Goal: Task Accomplishment & Management: Use online tool/utility

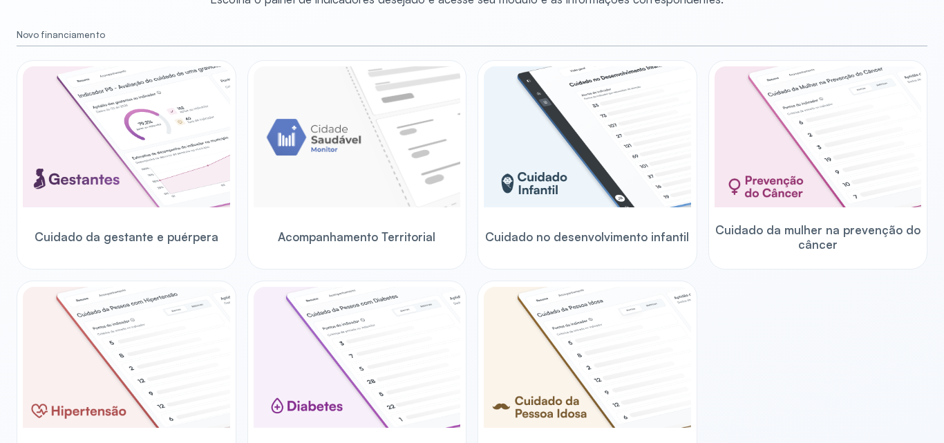
scroll to position [276, 0]
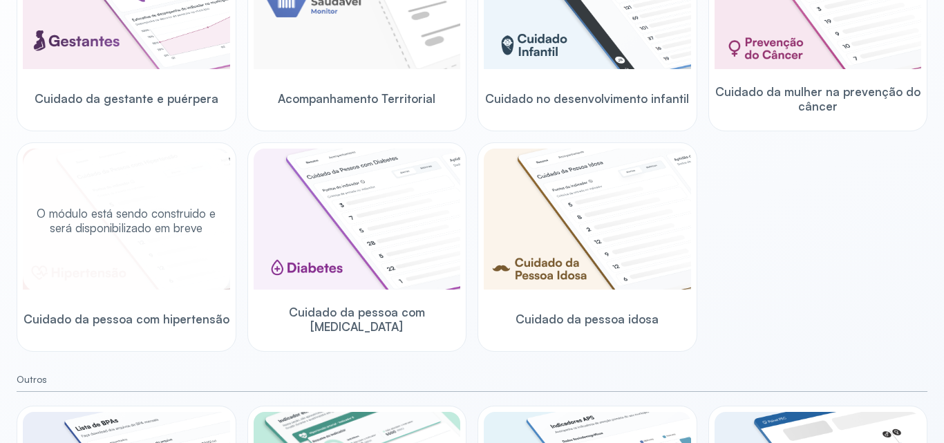
click at [153, 240] on div "O módulo está sendo construido e será disponibilizado em breve" at bounding box center [126, 221] width 207 height 144
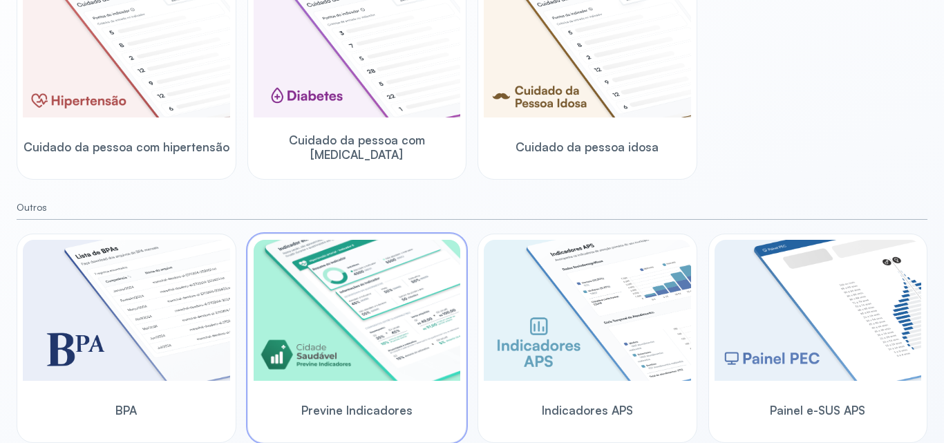
click at [351, 297] on img at bounding box center [357, 310] width 207 height 141
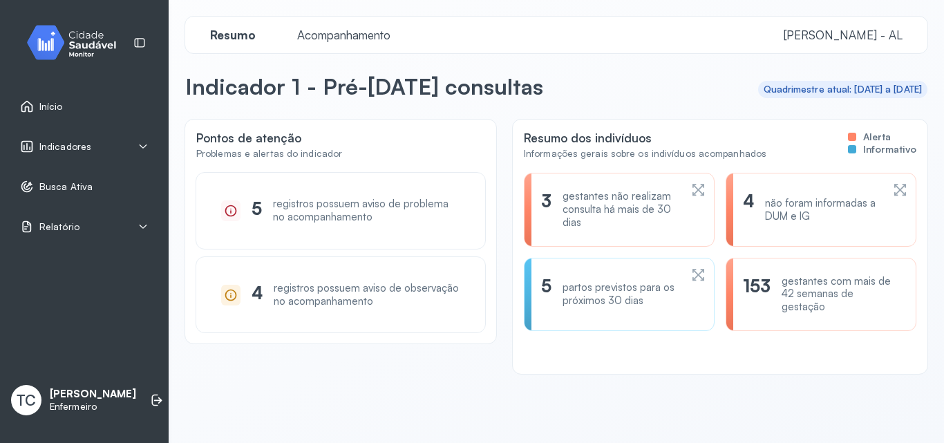
click at [351, 19] on div "Resumo Acompanhamento Marechal Deodoro - AL" at bounding box center [556, 35] width 742 height 37
click at [349, 35] on span "Acompanhamento" at bounding box center [344, 35] width 110 height 15
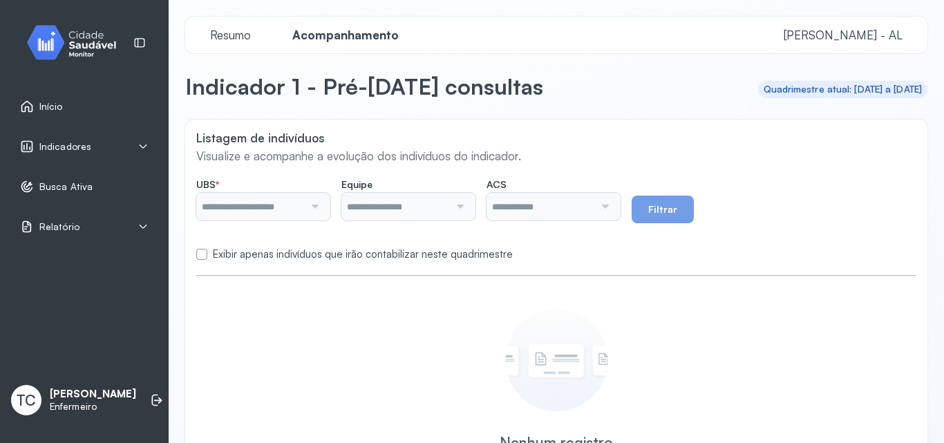
type input "**********"
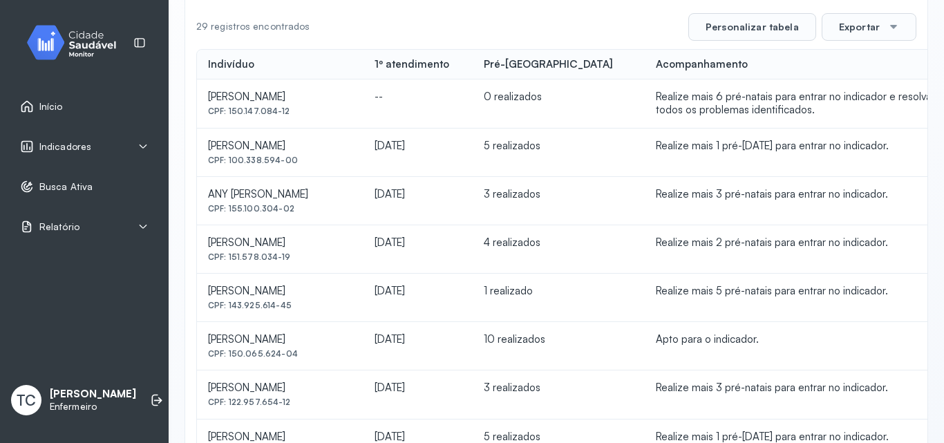
scroll to position [207, 0]
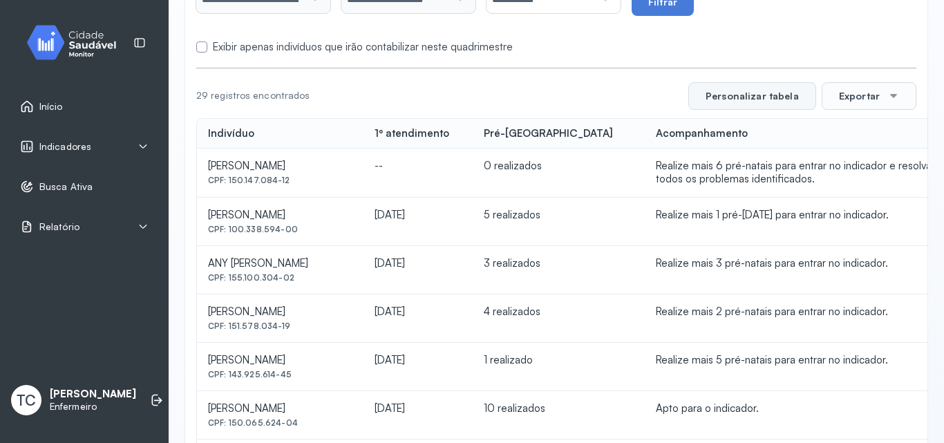
click at [759, 97] on button "Personalizar tabela" at bounding box center [752, 96] width 128 height 28
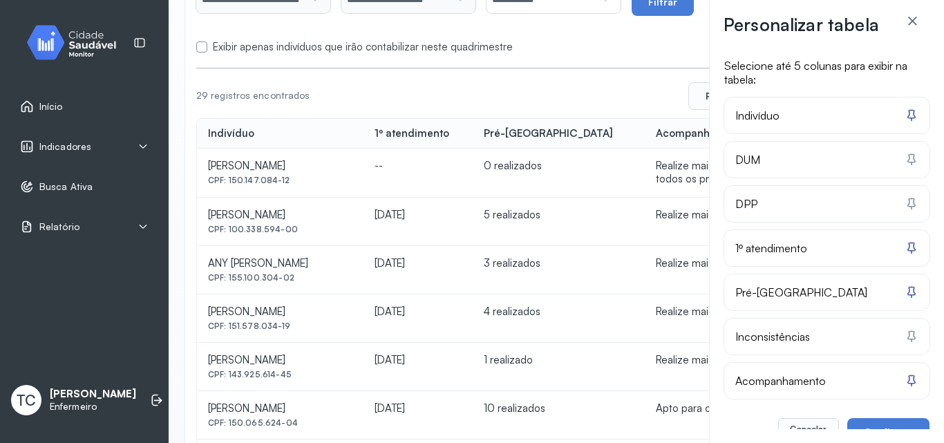
click at [776, 122] on span "Indivíduo" at bounding box center [757, 116] width 44 height 14
click at [746, 207] on span "DPP" at bounding box center [746, 204] width 22 height 14
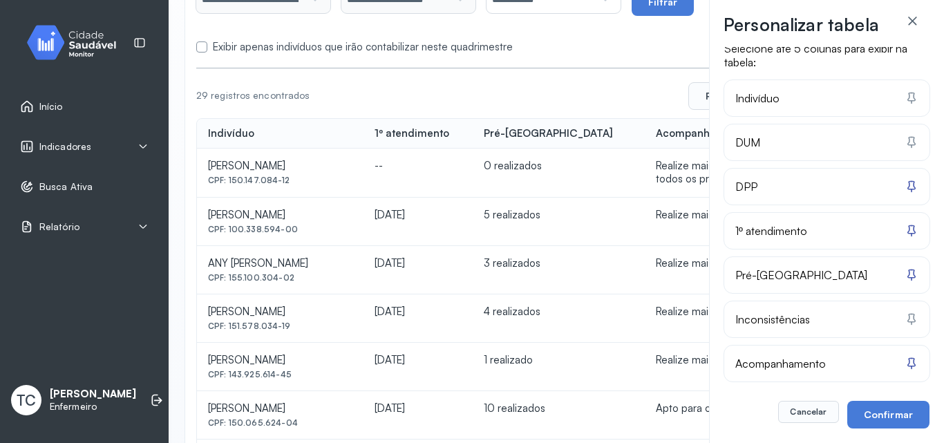
click at [773, 241] on div "1º atendimento" at bounding box center [826, 231] width 205 height 36
click at [787, 276] on div "Pré-[GEOGRAPHIC_DATA]" at bounding box center [826, 275] width 183 height 14
click at [807, 366] on span "Acompanhamento" at bounding box center [780, 364] width 91 height 14
click at [879, 415] on button "Confirmar" at bounding box center [888, 415] width 82 height 28
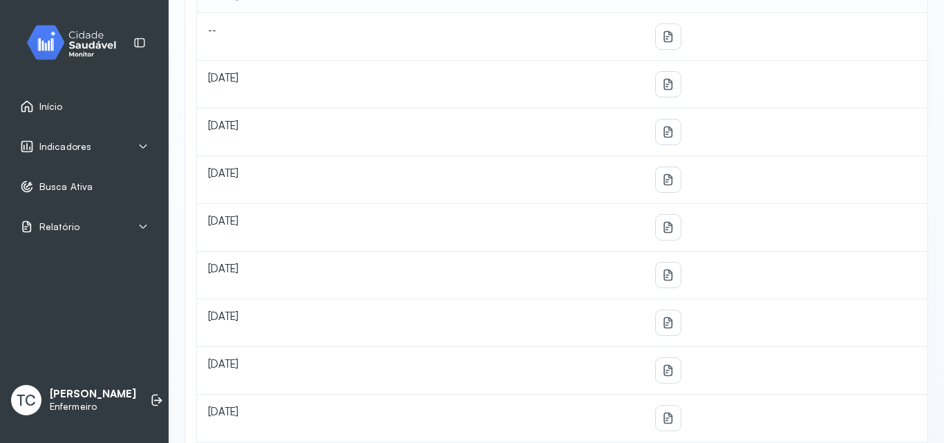
scroll to position [69, 0]
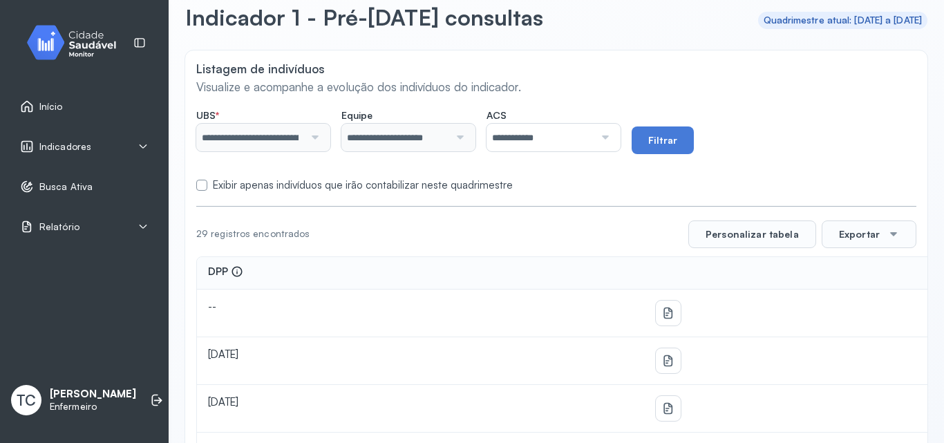
click at [209, 189] on div "Exibir apenas indivíduos que irão contabilizar neste quadrimestre" at bounding box center [556, 185] width 720 height 13
click at [207, 187] on div "Exibir apenas indivíduos que irão contabilizar neste quadrimestre" at bounding box center [556, 185] width 720 height 13
click at [200, 183] on label at bounding box center [201, 185] width 11 height 11
click at [611, 135] on div at bounding box center [603, 138] width 18 height 28
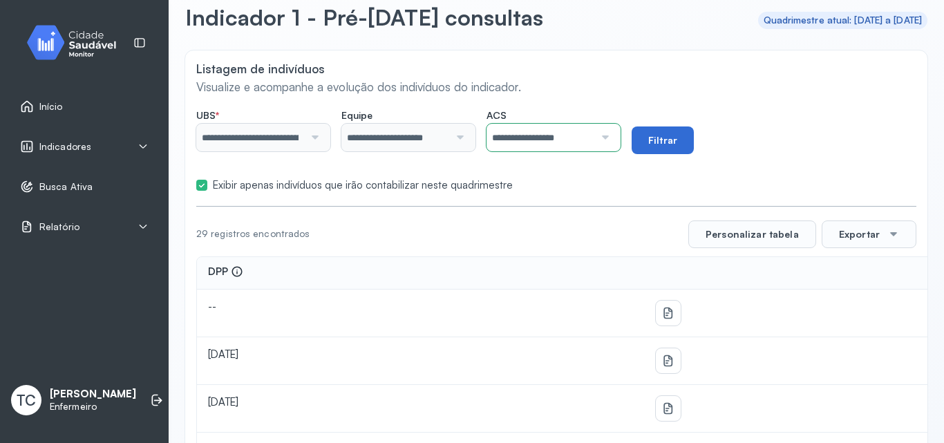
click at [666, 149] on button "Filtrar" at bounding box center [663, 140] width 62 height 28
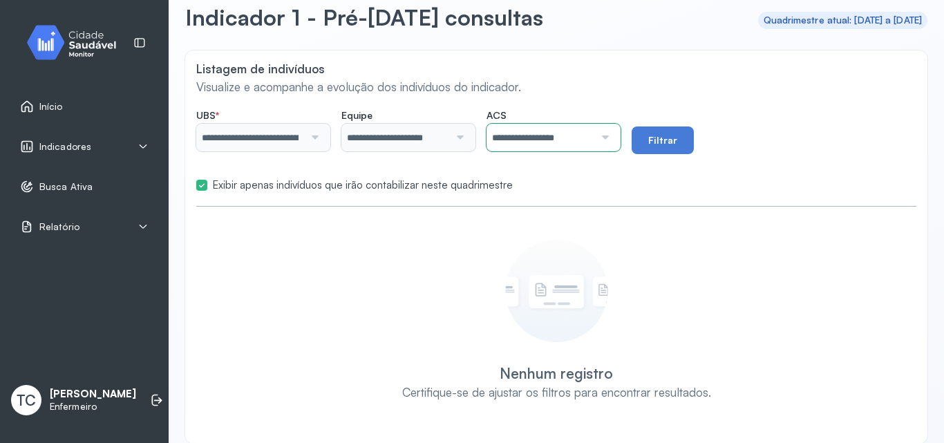
scroll to position [86, 0]
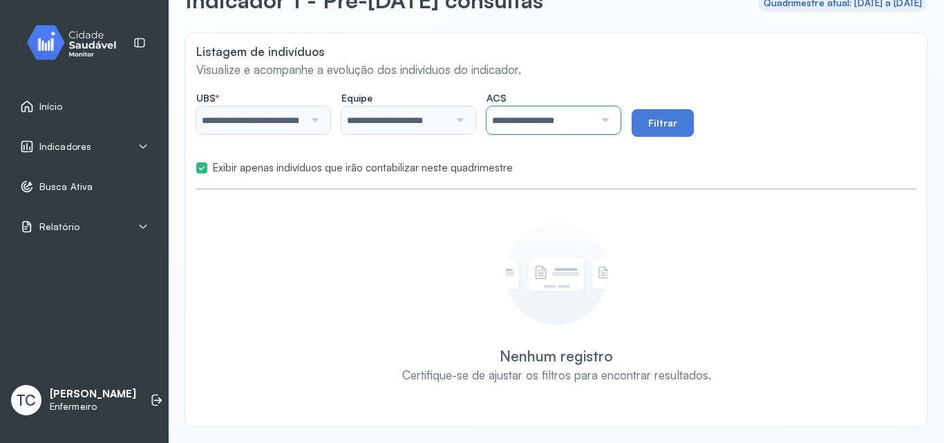
click at [594, 123] on input "**********" at bounding box center [541, 120] width 108 height 28
click at [583, 218] on div "**********" at bounding box center [556, 229] width 742 height 393
click at [655, 112] on button "Filtrar" at bounding box center [663, 123] width 62 height 28
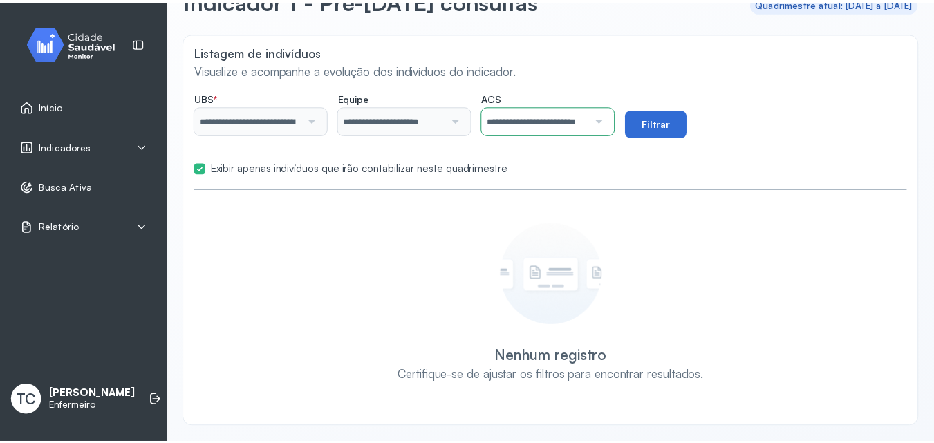
scroll to position [33, 0]
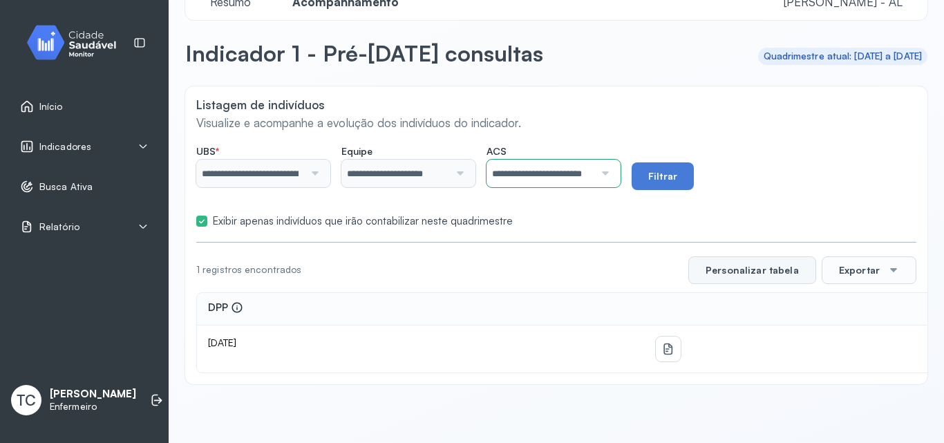
click at [737, 267] on button "Personalizar tabela" at bounding box center [752, 270] width 128 height 28
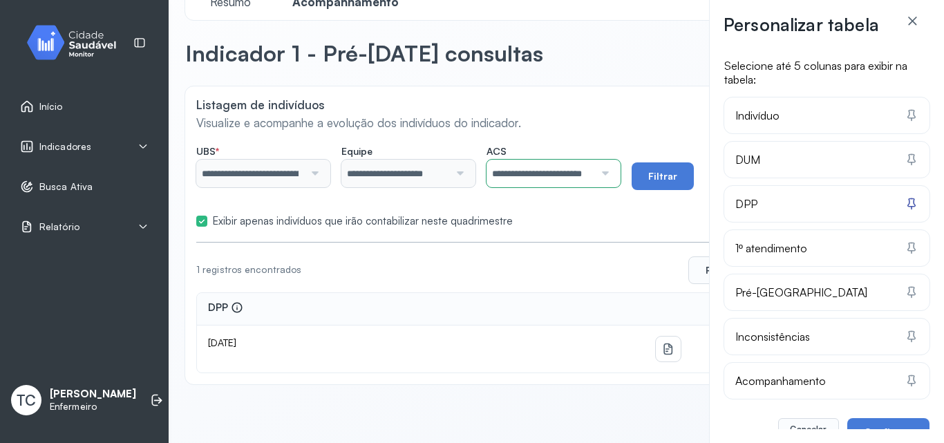
click at [690, 340] on div "Personalizar tabela Selecione até 5 colunas para exibir na tabela: Indivíduo DU…" at bounding box center [472, 221] width 944 height 443
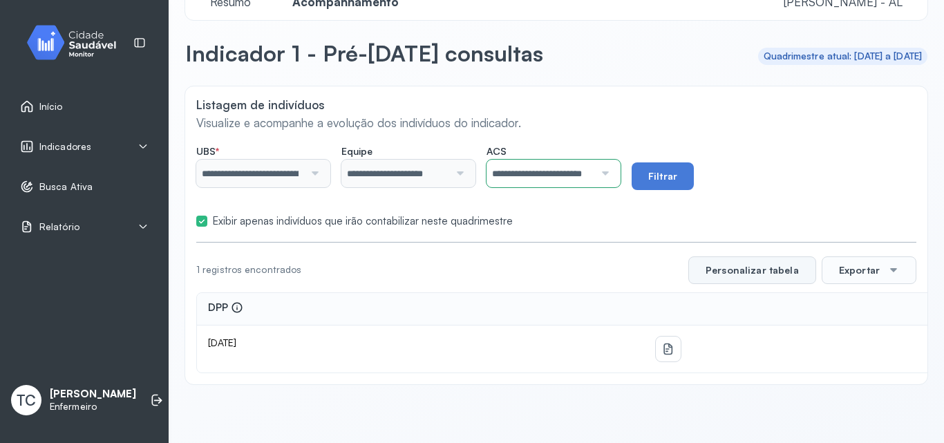
click at [773, 281] on button "Personalizar tabela" at bounding box center [752, 270] width 128 height 28
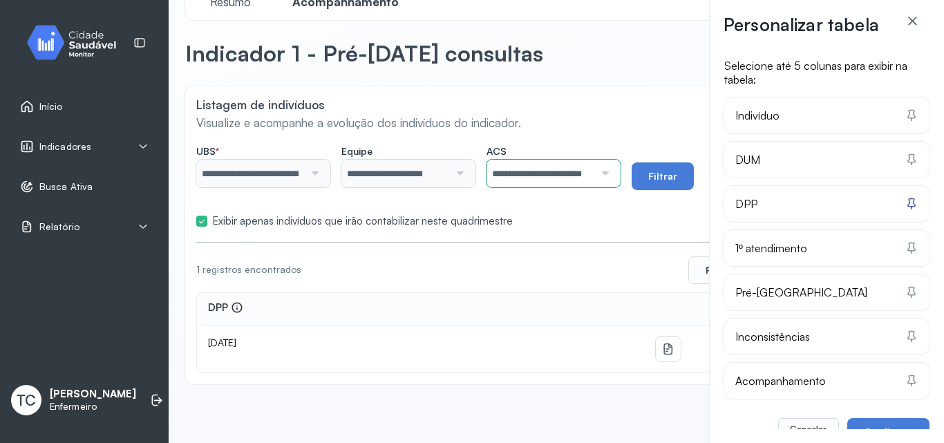
click at [120, 160] on div "Personalizar tabela Selecione até 5 colunas para exibir na tabela: Indivíduo DU…" at bounding box center [472, 221] width 944 height 443
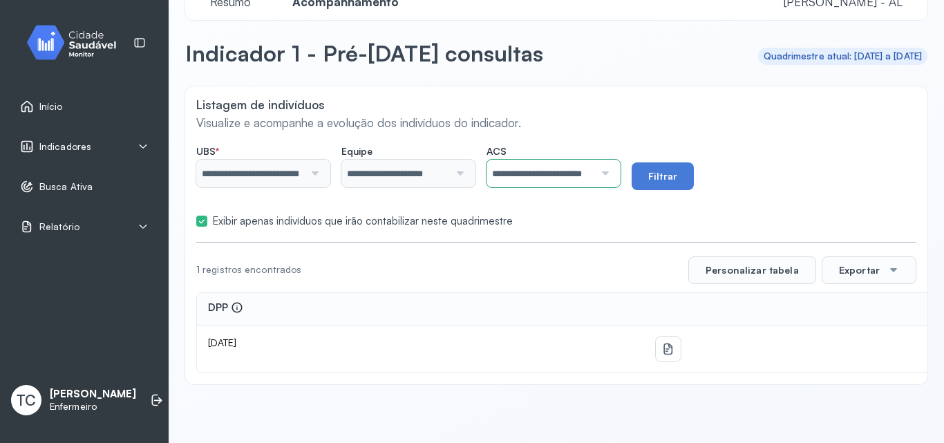
click at [132, 142] on div "Indicadores" at bounding box center [84, 147] width 129 height 14
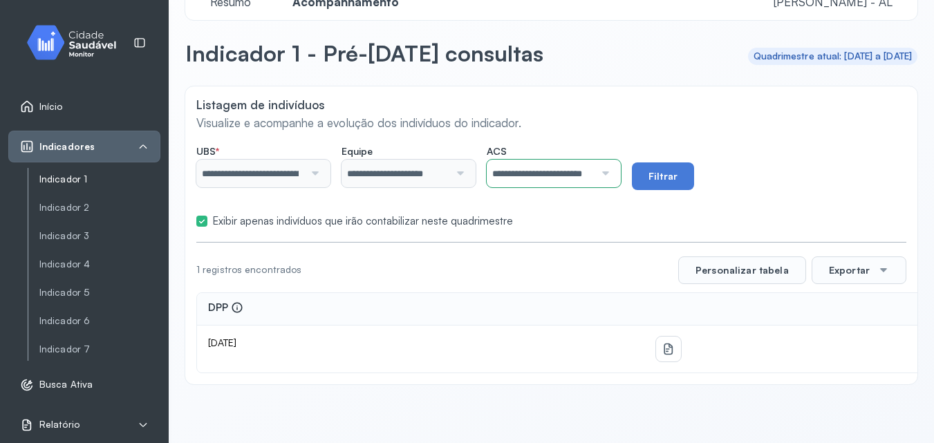
click at [96, 199] on link "Indicador 1" at bounding box center [99, 207] width 121 height 17
click at [74, 205] on link "Indicador 2" at bounding box center [99, 208] width 121 height 12
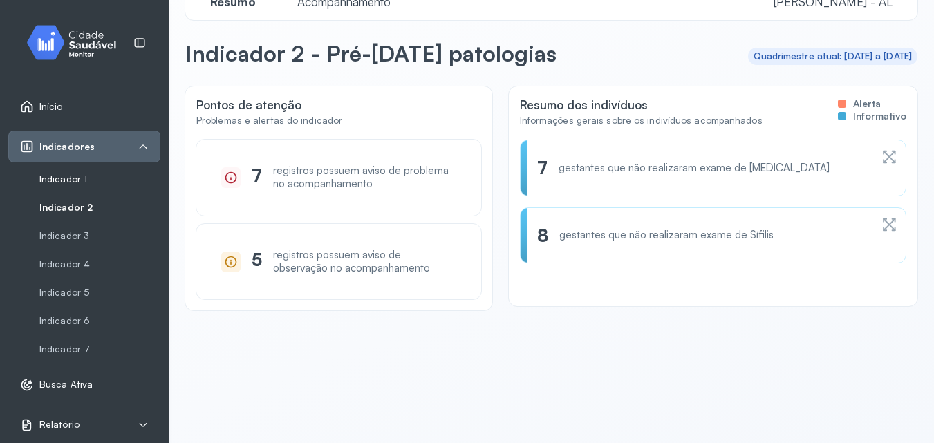
click at [73, 183] on link "Indicador 1" at bounding box center [99, 179] width 121 height 12
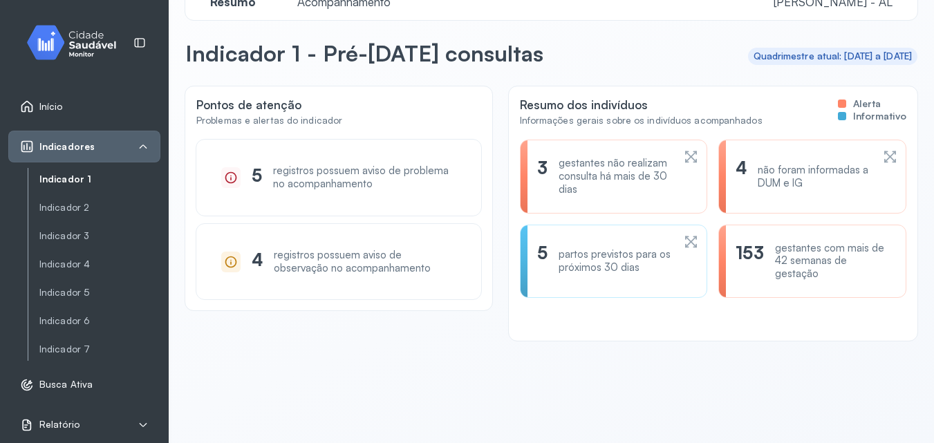
click at [358, 13] on div "Resumo Acompanhamento Marechal Deodoro - AL" at bounding box center [551, 1] width 732 height 37
click at [363, 2] on span "Acompanhamento" at bounding box center [344, 1] width 110 height 15
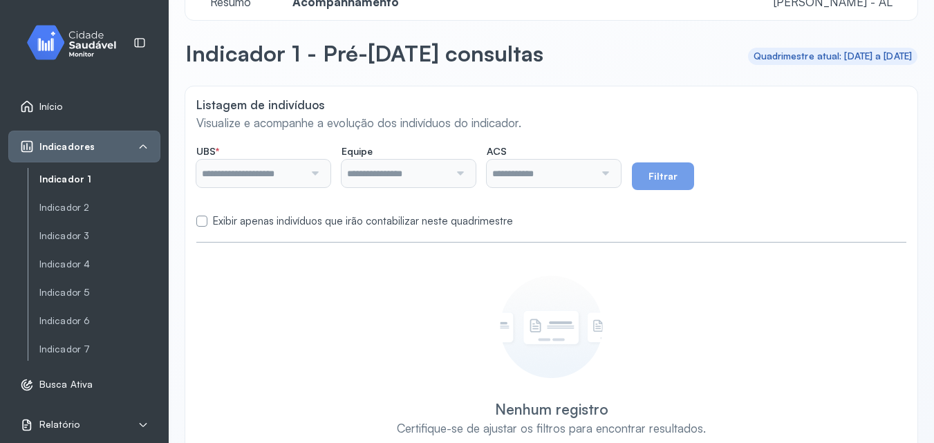
type input "**********"
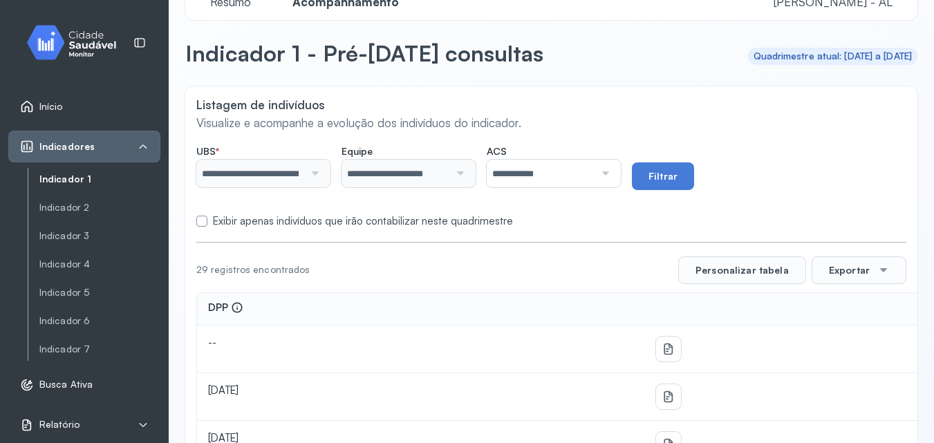
scroll to position [241, 0]
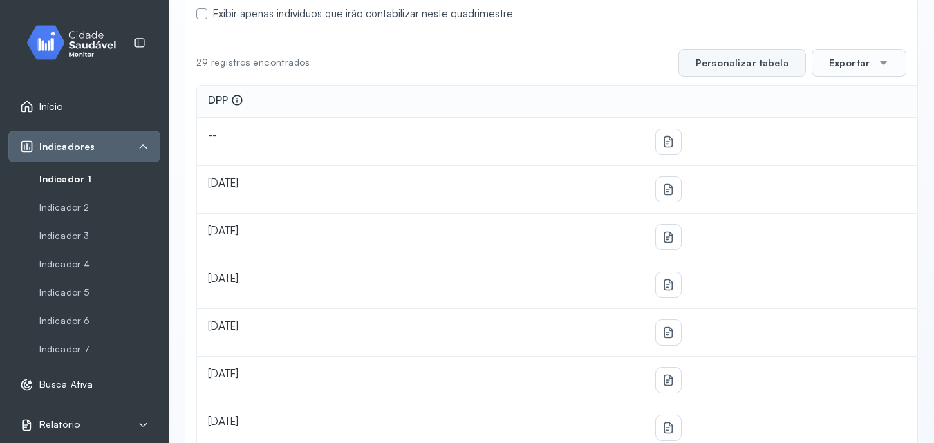
click at [766, 73] on button "Personalizar tabela" at bounding box center [742, 63] width 128 height 28
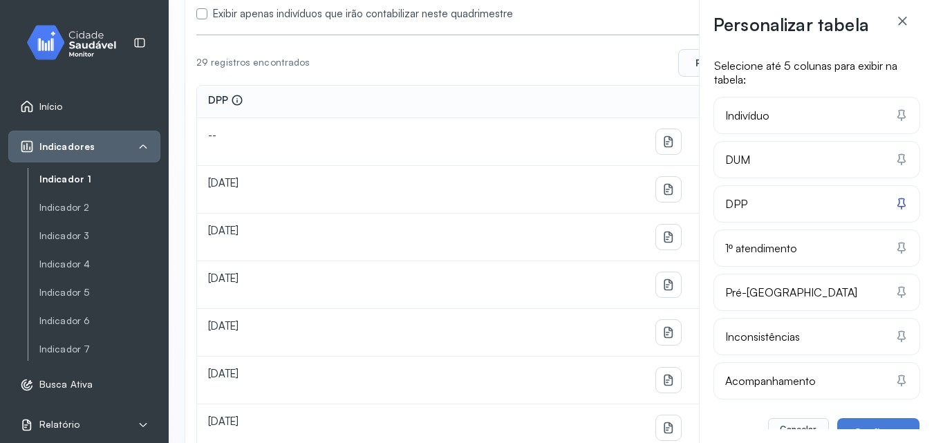
scroll to position [17, 0]
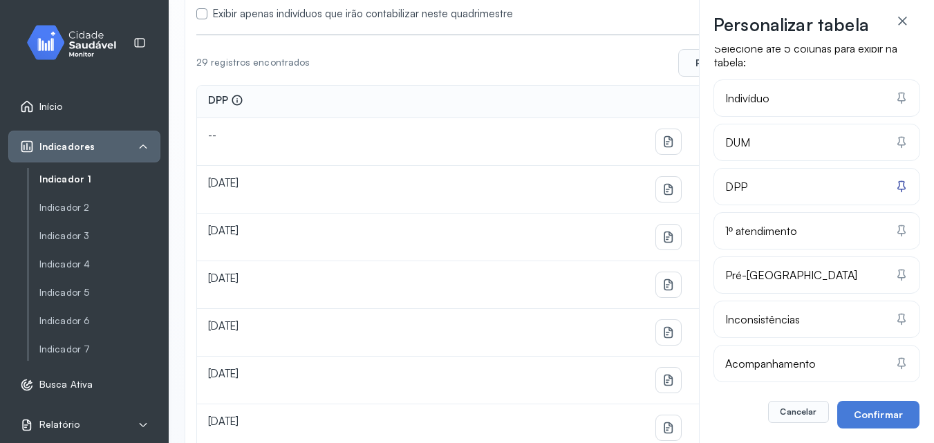
click at [782, 103] on div "Indivíduo" at bounding box center [816, 98] width 183 height 14
click at [777, 142] on div "DUM" at bounding box center [816, 142] width 183 height 14
click at [761, 199] on div "DPP" at bounding box center [816, 187] width 205 height 36
click at [760, 229] on span "1º atendimento" at bounding box center [761, 231] width 72 height 14
click at [741, 277] on span "Pré-[GEOGRAPHIC_DATA]" at bounding box center [791, 275] width 132 height 14
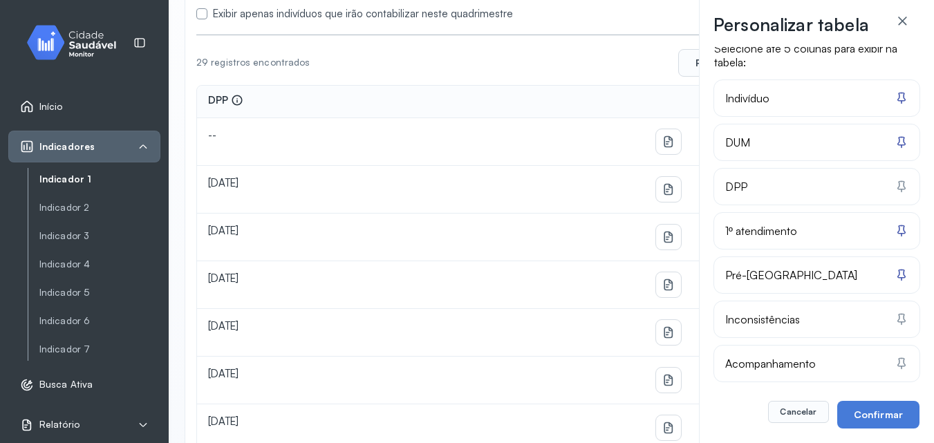
click at [785, 362] on span "Acompanhamento" at bounding box center [770, 364] width 91 height 14
click at [878, 411] on button "Confirmar" at bounding box center [878, 415] width 82 height 28
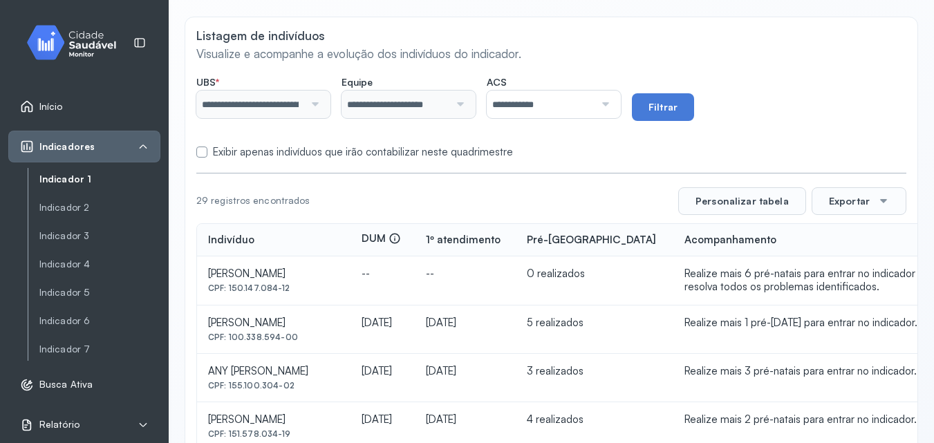
scroll to position [33, 0]
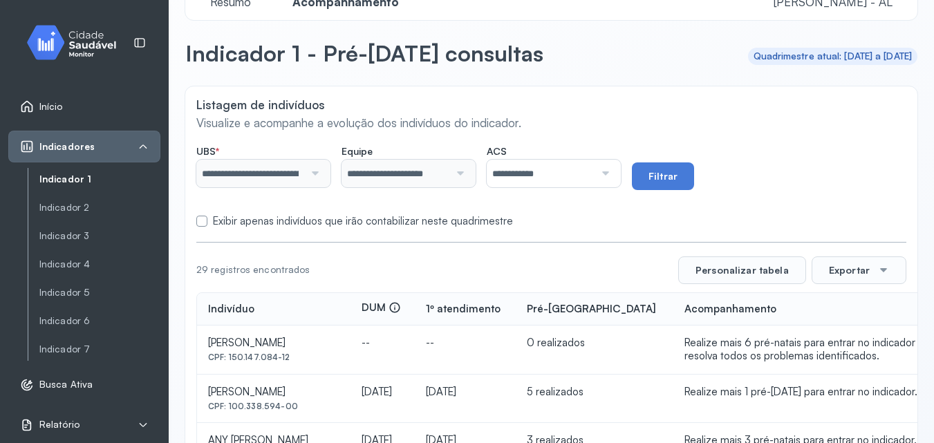
click at [205, 224] on label at bounding box center [201, 221] width 11 height 11
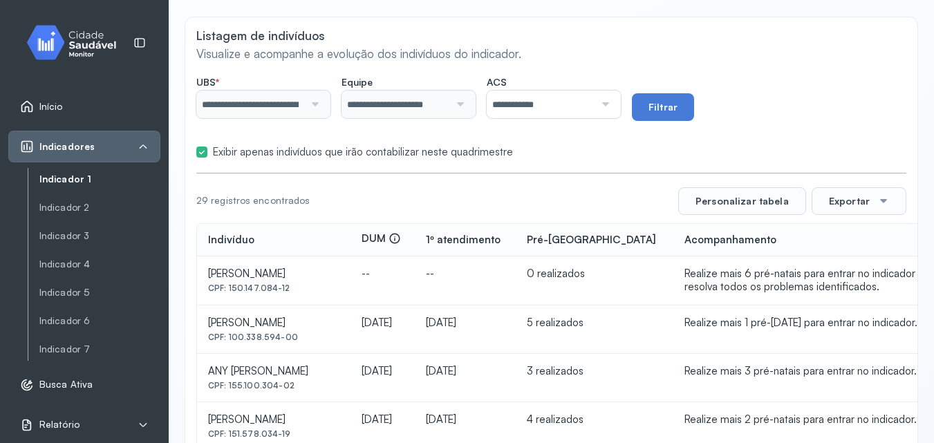
scroll to position [171, 0]
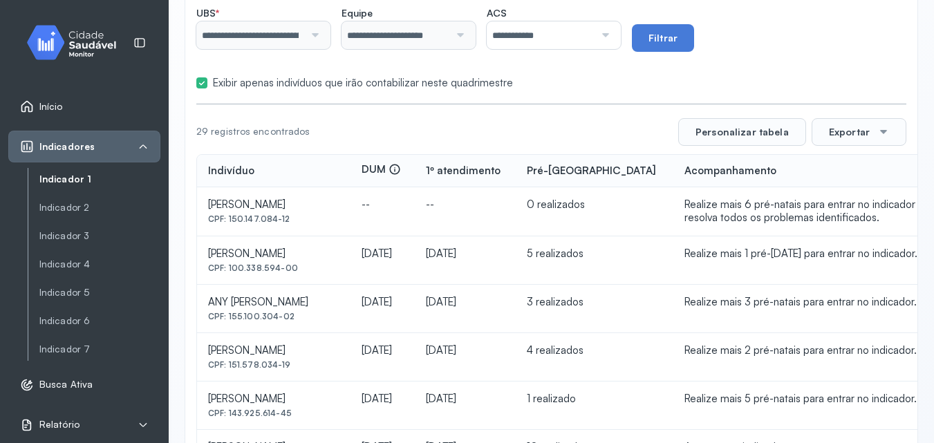
click at [652, 28] on button "Filtrar" at bounding box center [663, 38] width 62 height 28
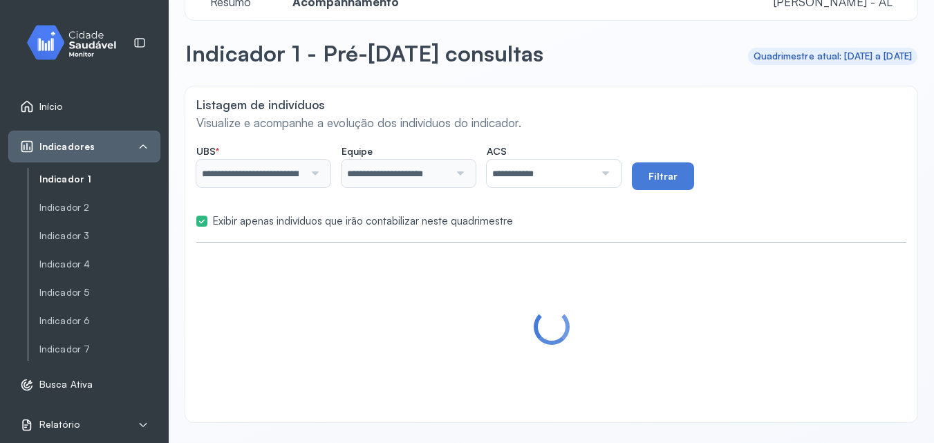
scroll to position [137, 0]
